Goal: Communication & Community: Connect with others

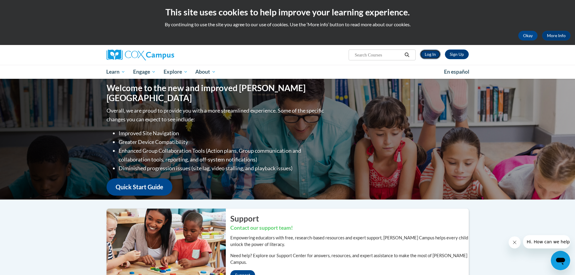
click at [434, 54] on link "Log In" at bounding box center [430, 55] width 21 height 10
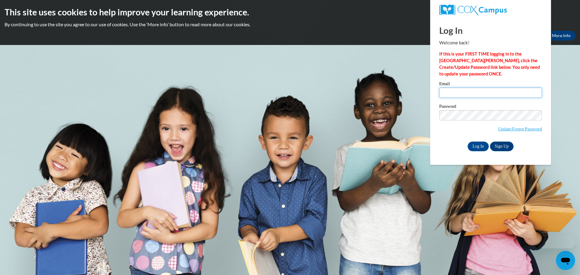
click at [497, 92] on input "Email" at bounding box center [490, 93] width 103 height 10
type input "cgeyer@kusd.edu"
click at [479, 143] on input "Log In" at bounding box center [477, 147] width 21 height 10
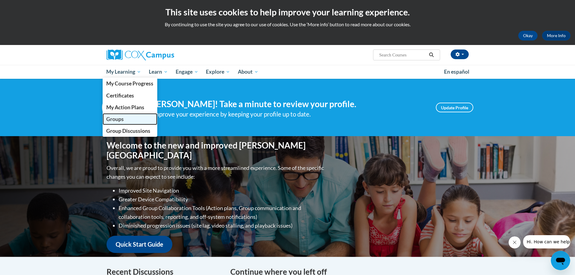
click at [130, 120] on link "Groups" at bounding box center [130, 119] width 55 height 12
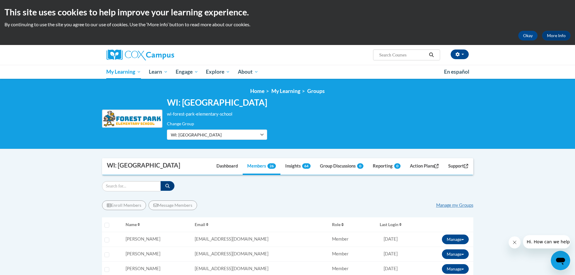
scroll to position [60, 0]
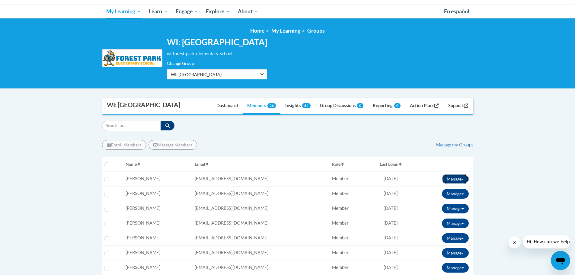
click at [464, 184] on button "Manage" at bounding box center [455, 179] width 27 height 10
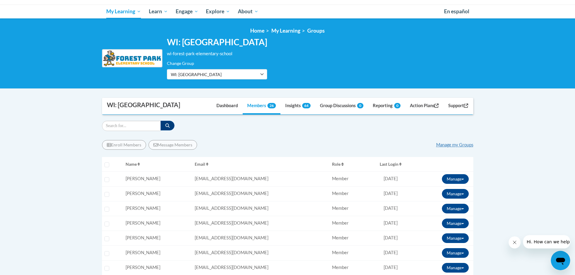
click at [467, 147] on link "Manage my Groups" at bounding box center [454, 144] width 37 height 5
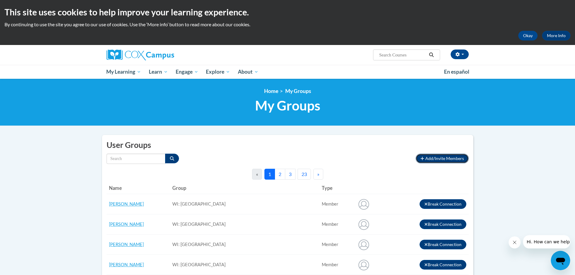
click at [458, 157] on span "Add/Invite Members" at bounding box center [444, 158] width 39 height 5
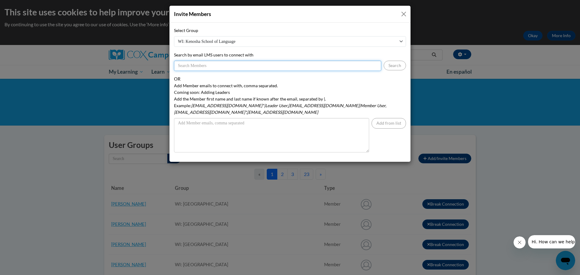
click at [204, 67] on input "Search by email LMS users to connect with" at bounding box center [277, 66] width 207 height 10
click at [399, 66] on button "Search" at bounding box center [394, 66] width 22 height 10
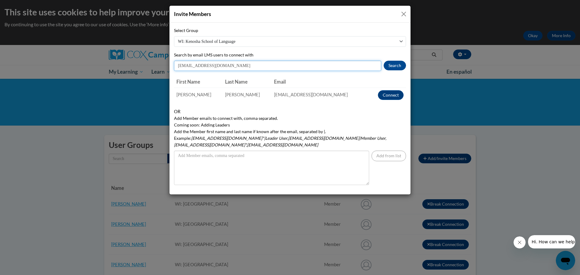
click at [191, 66] on input "cgeyer@kusd.edu" at bounding box center [277, 66] width 207 height 10
drag, startPoint x: 191, startPoint y: 66, endPoint x: 171, endPoint y: 65, distance: 19.7
click at [175, 67] on input "cgeyer@kusd.edu" at bounding box center [277, 66] width 207 height 10
type input "msaldana@kusd.edu"
click at [401, 65] on button "Search" at bounding box center [394, 66] width 22 height 10
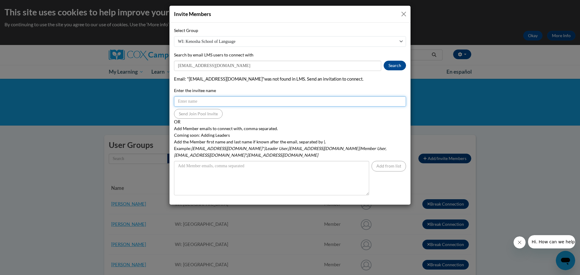
click at [189, 100] on input "Enter the invitee name" at bounding box center [290, 101] width 232 height 10
type input "Mari Saldana"
click at [405, 14] on button "Close" at bounding box center [404, 14] width 8 height 8
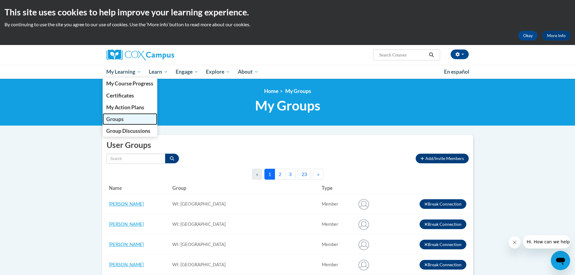
click at [118, 119] on span "Groups" at bounding box center [115, 119] width 18 height 6
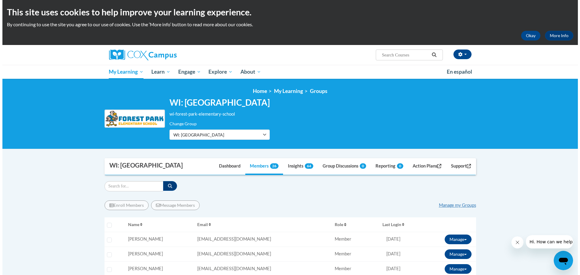
scroll to position [30, 0]
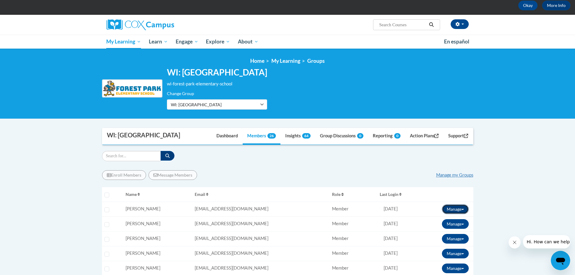
click at [462, 214] on button "Manage" at bounding box center [455, 209] width 27 height 10
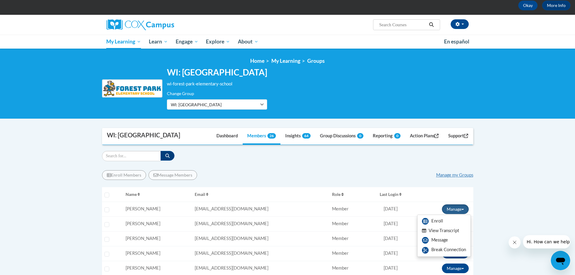
click at [452, 235] on button "View Transcript" at bounding box center [440, 230] width 46 height 9
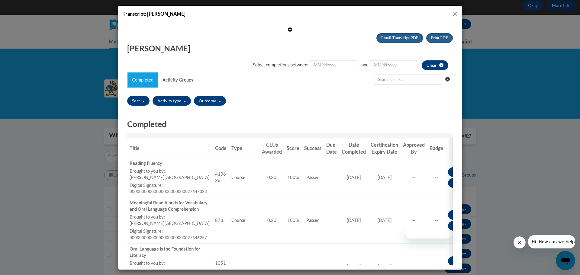
scroll to position [0, 0]
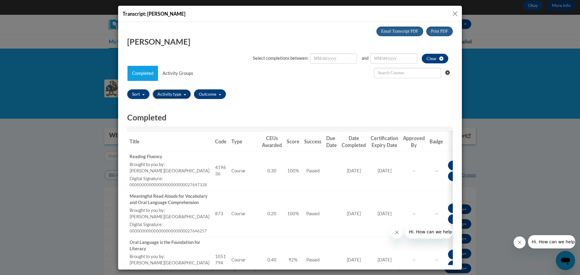
click at [186, 96] on button "Activity type" at bounding box center [171, 94] width 38 height 10
click at [185, 95] on span "button" at bounding box center [185, 94] width 2 height 1
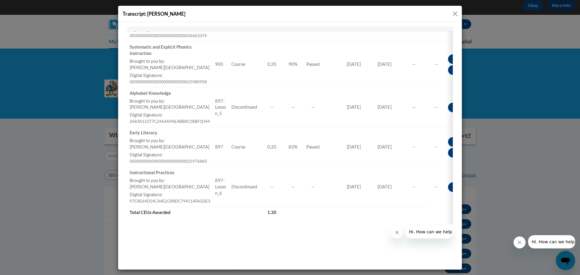
scroll to position [91, 0]
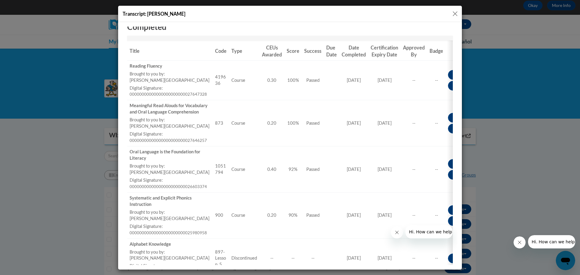
drag, startPoint x: 451, startPoint y: 13, endPoint x: 285, endPoint y: 65, distance: 174.1
click at [451, 13] on button "Close" at bounding box center [455, 14] width 8 height 8
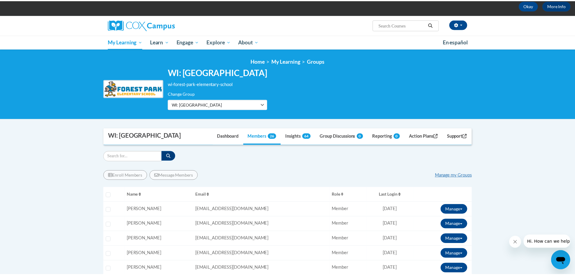
scroll to position [0, 0]
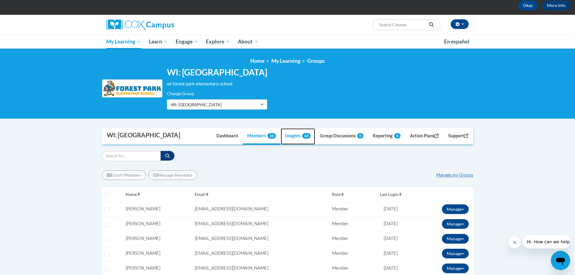
click at [294, 145] on link "Insights 64" at bounding box center [298, 136] width 34 height 16
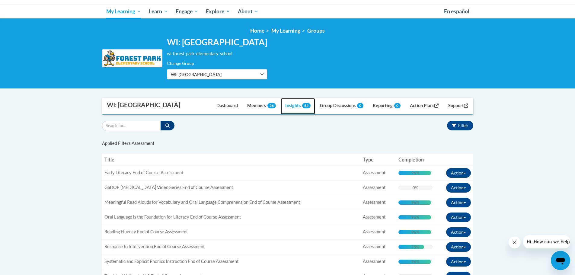
scroll to position [121, 0]
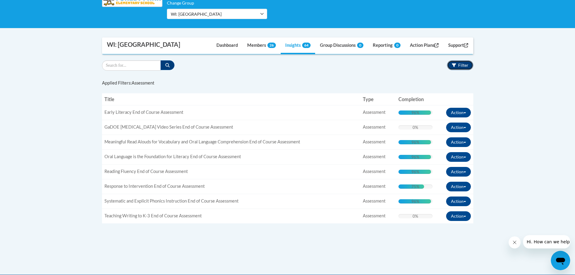
click at [470, 70] on button "Filter" at bounding box center [460, 65] width 26 height 10
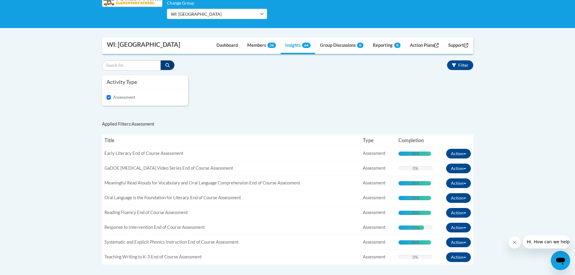
click at [109, 101] on div "Assessment" at bounding box center [145, 97] width 77 height 7
click at [108, 100] on input "Assessment" at bounding box center [109, 97] width 5 height 5
checkbox input "false"
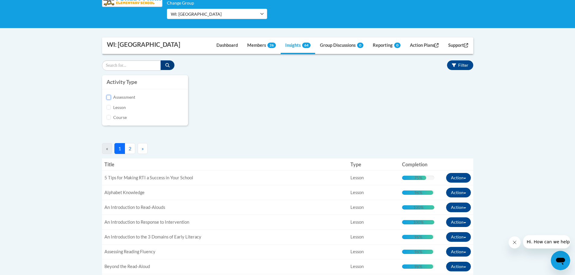
click at [109, 100] on input "Assessment" at bounding box center [109, 97] width 5 height 5
checkbox input "true"
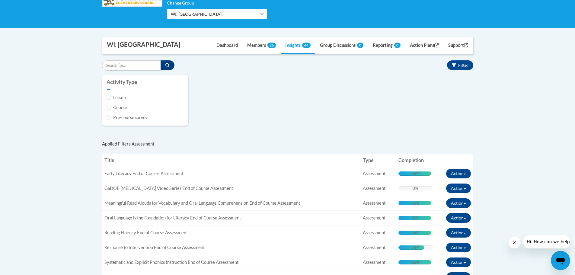
scroll to position [0, 0]
click at [247, 121] on div "Activity Type Assessment [GEOGRAPHIC_DATA] Course Pre-course survey Task types …" at bounding box center [287, 103] width 380 height 56
click at [77, 185] on body "This site uses cookies to help improve your learning experience. By continuing …" at bounding box center [287, 160] width 575 height 563
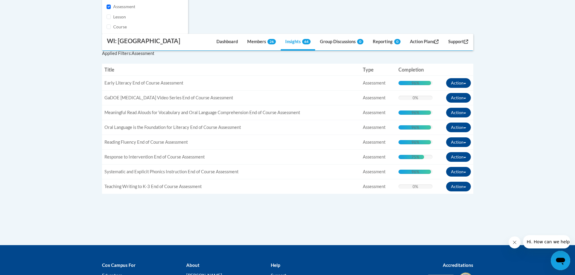
click at [547, 72] on body "This site uses cookies to help improve your learning experience. By continuing …" at bounding box center [287, 70] width 575 height 563
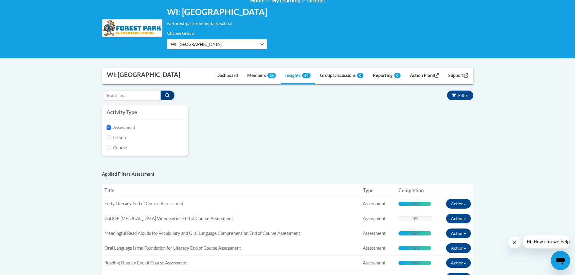
scroll to position [10, 0]
click at [534, 171] on body "This site uses cookies to help improve your learning experience. By continuing …" at bounding box center [287, 190] width 575 height 563
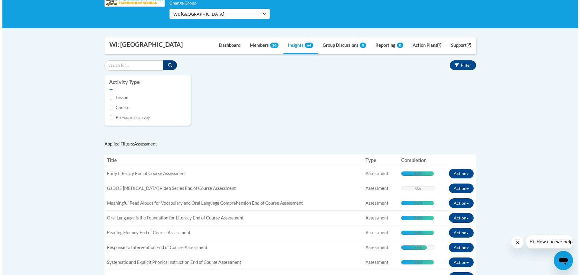
scroll to position [151, 0]
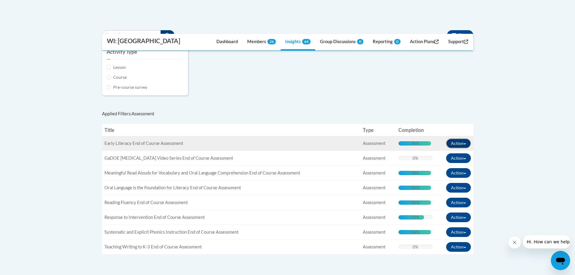
click at [465, 145] on span "button" at bounding box center [465, 143] width 2 height 1
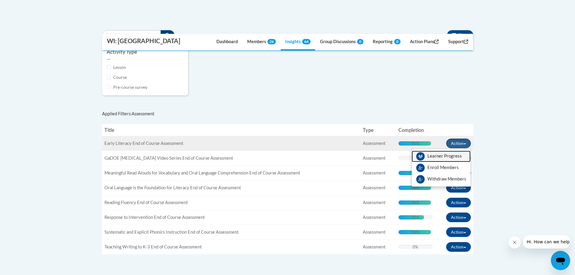
click at [439, 158] on span "View Members" at bounding box center [444, 158] width 34 height 0
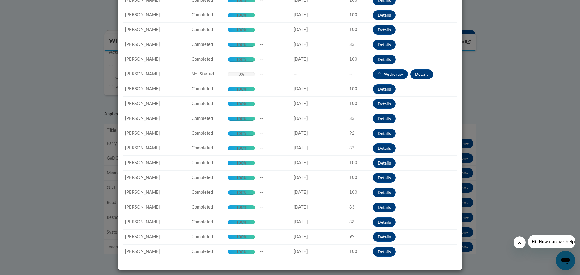
scroll to position [0, 0]
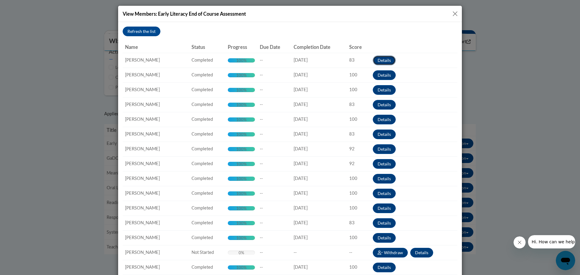
click at [380, 57] on button "Details" at bounding box center [383, 61] width 23 height 10
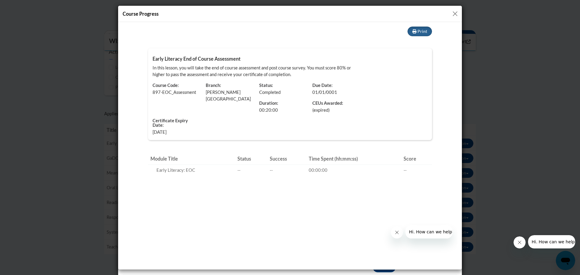
drag, startPoint x: 455, startPoint y: 13, endPoint x: 284, endPoint y: 23, distance: 170.6
click at [455, 13] on button "Close" at bounding box center [455, 14] width 8 height 8
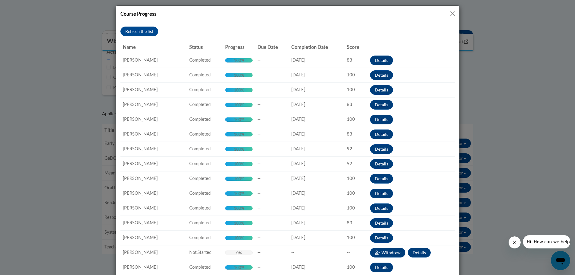
drag, startPoint x: 450, startPoint y: 16, endPoint x: 464, endPoint y: 28, distance: 18.6
click at [450, 16] on button "Close" at bounding box center [453, 14] width 8 height 8
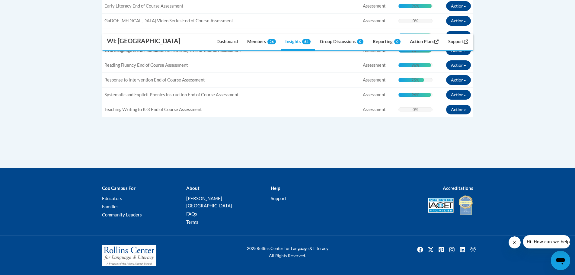
scroll to position [144, 0]
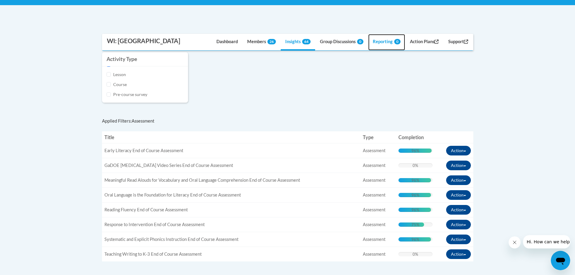
click at [379, 50] on link "Reporting 0" at bounding box center [386, 42] width 37 height 16
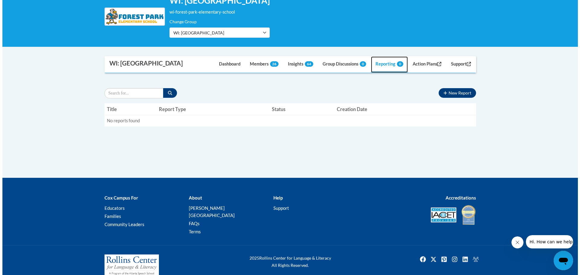
scroll to position [118, 0]
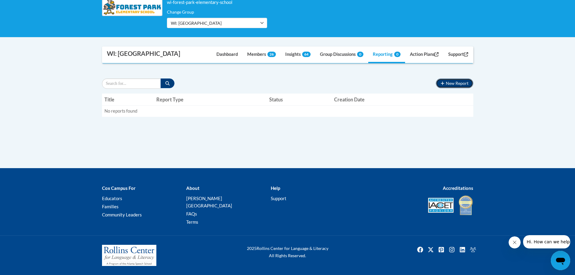
click at [464, 87] on button "New Report" at bounding box center [454, 83] width 37 height 10
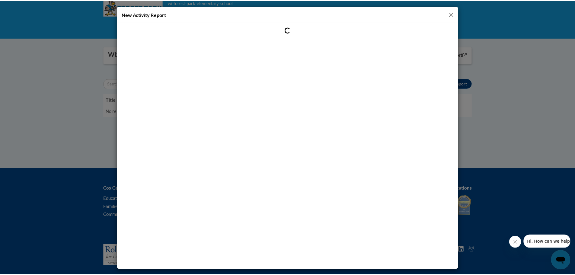
scroll to position [0, 0]
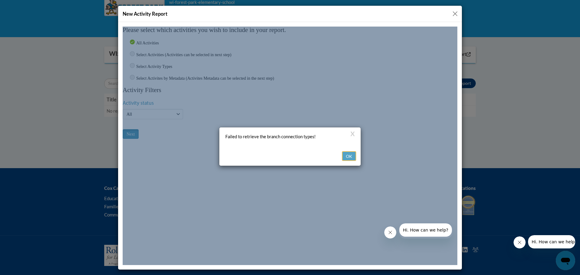
drag, startPoint x: 346, startPoint y: 65, endPoint x: 349, endPoint y: 78, distance: 12.7
click at [346, 151] on button "OK" at bounding box center [349, 156] width 14 height 10
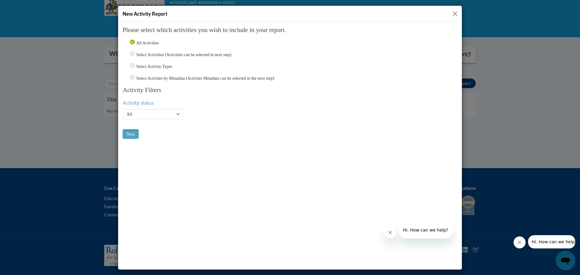
drag, startPoint x: 454, startPoint y: 12, endPoint x: 446, endPoint y: 16, distance: 9.0
click at [454, 12] on button "Close" at bounding box center [455, 14] width 8 height 8
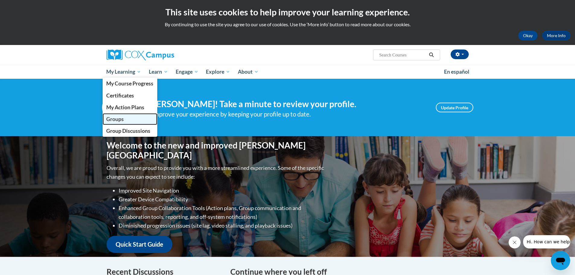
click at [113, 120] on span "Groups" at bounding box center [115, 119] width 18 height 6
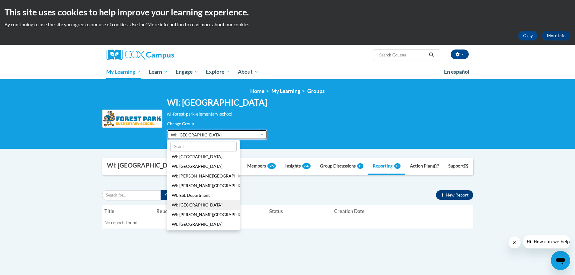
click at [267, 134] on button "WI: [GEOGRAPHIC_DATA]" at bounding box center [217, 134] width 100 height 10
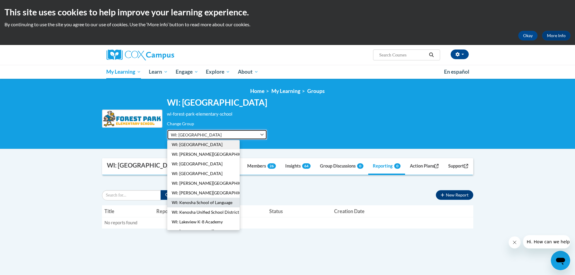
scroll to position [91, 0]
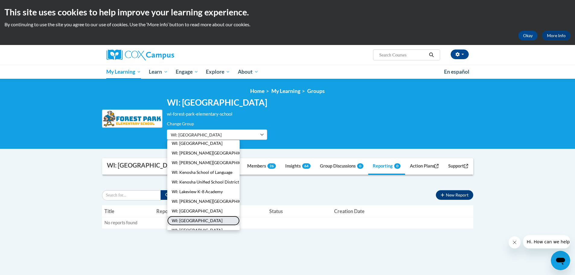
click at [202, 221] on button "WI: [GEOGRAPHIC_DATA]" at bounding box center [203, 221] width 72 height 10
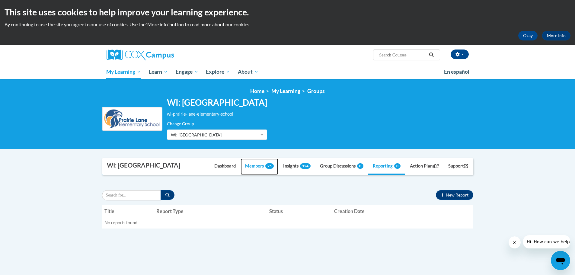
click at [248, 175] on link "Members 25" at bounding box center [260, 166] width 38 height 16
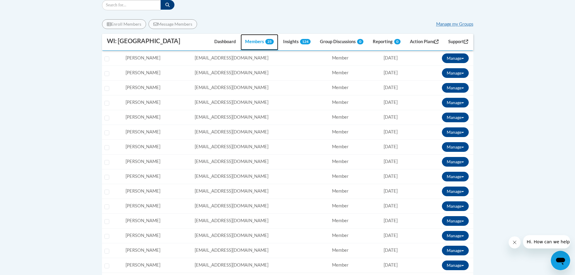
scroll to position [30, 0]
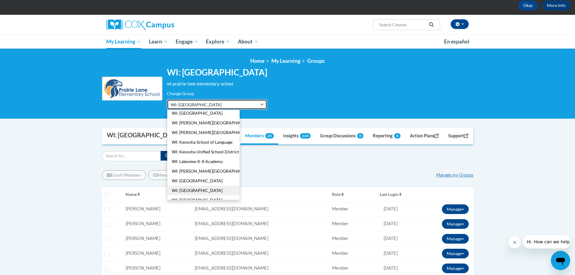
click at [212, 105] on span "WI: [GEOGRAPHIC_DATA]" at bounding box center [207, 104] width 72 height 6
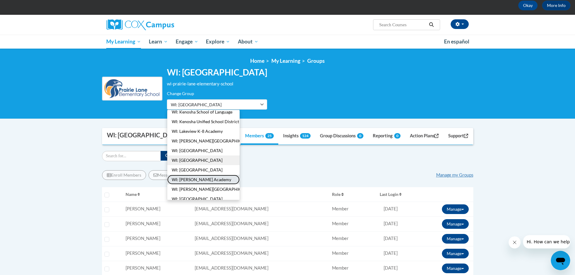
click at [193, 178] on button "WI: [PERSON_NAME] Academy" at bounding box center [203, 180] width 72 height 10
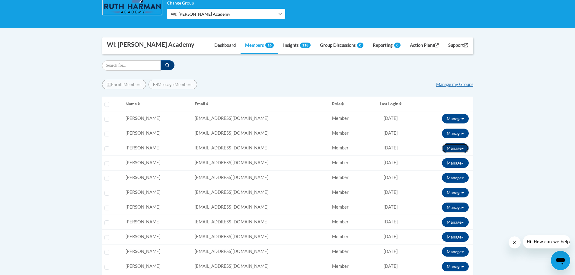
click at [450, 148] on button "Manage" at bounding box center [455, 148] width 27 height 10
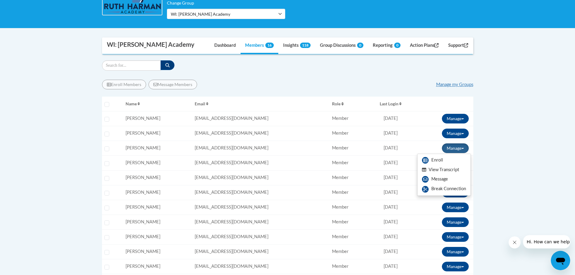
click at [445, 167] on button "View Transcript" at bounding box center [440, 169] width 46 height 9
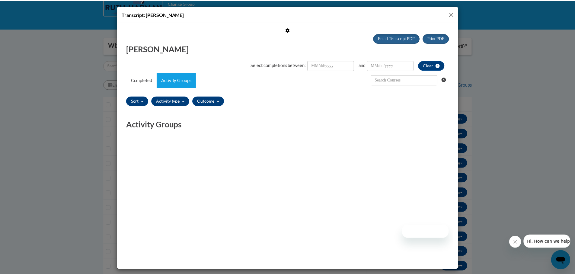
scroll to position [0, 0]
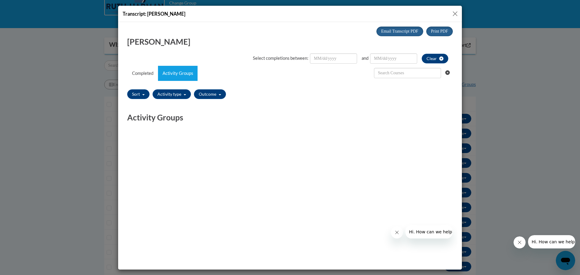
click at [451, 14] on button "Close" at bounding box center [455, 14] width 8 height 8
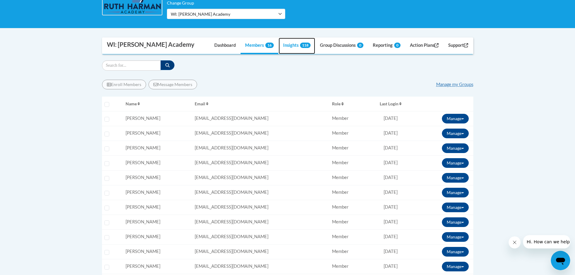
click at [293, 46] on link "Insights 118" at bounding box center [297, 46] width 37 height 16
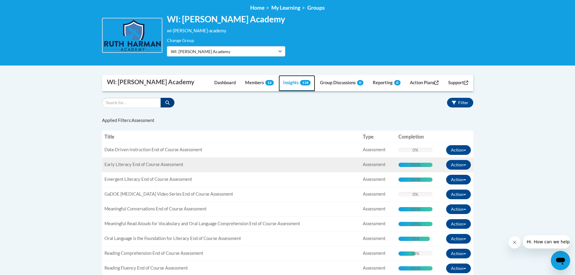
scroll to position [121, 0]
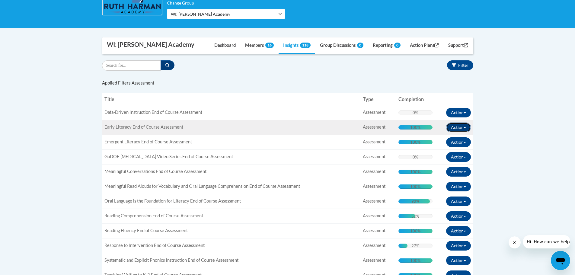
click at [459, 124] on button "Action" at bounding box center [458, 128] width 25 height 10
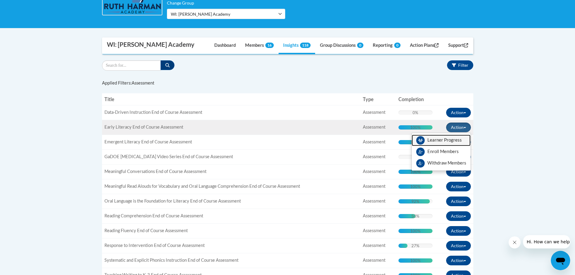
click at [458, 142] on span "View Members" at bounding box center [444, 142] width 34 height 0
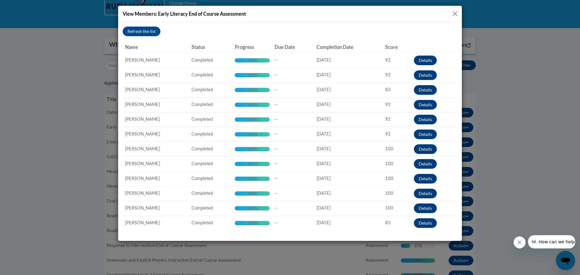
click at [455, 14] on button "Close" at bounding box center [455, 14] width 8 height 8
